Goal: Information Seeking & Learning: Find specific page/section

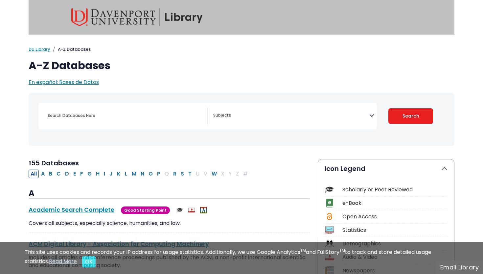
select select "Database Subject Filter"
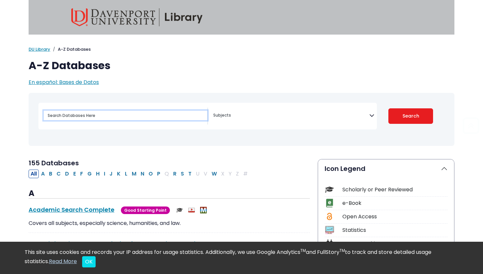
click at [122, 115] on input "Search database by title or keyword" at bounding box center [126, 116] width 164 height 10
type input "dei"
click at [389, 108] on button "Search" at bounding box center [411, 115] width 45 height 15
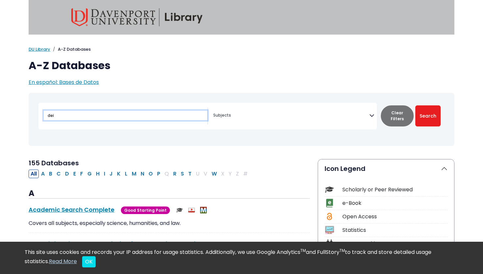
select select "Database Subject Filter"
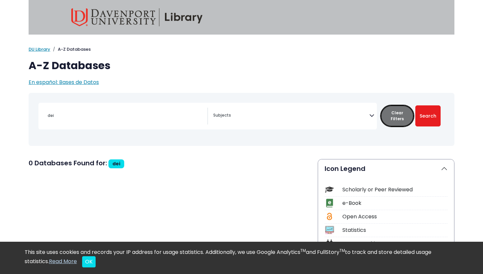
click at [402, 117] on button "Clear Filters" at bounding box center [397, 115] width 33 height 21
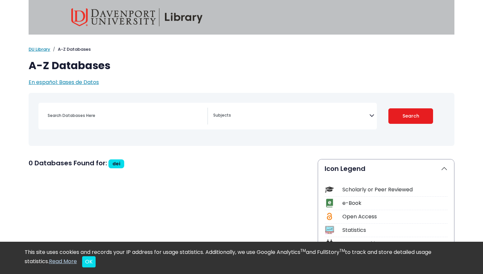
select select "Database Subject Filter"
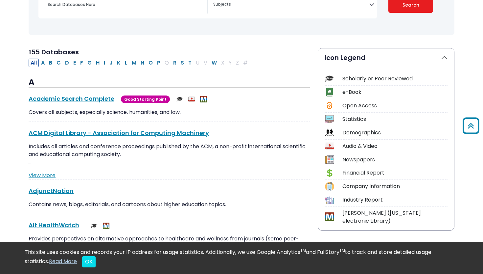
scroll to position [115, 0]
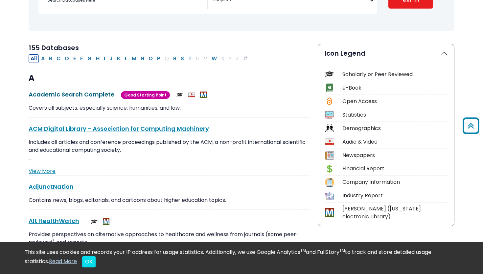
click at [85, 93] on link "Academic Search Complete This link opens in a new window" at bounding box center [72, 94] width 86 height 8
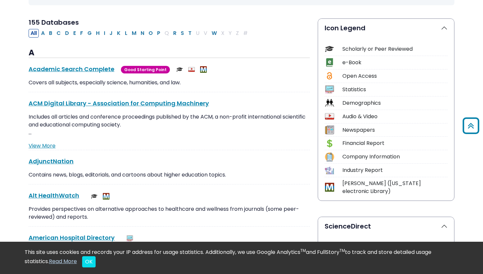
scroll to position [142, 0]
